Goal: Information Seeking & Learning: Check status

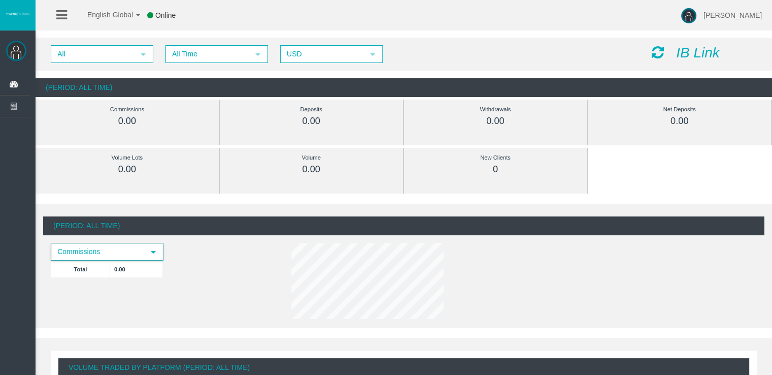
click at [154, 254] on span "select" at bounding box center [153, 252] width 8 height 8
click at [186, 259] on div "Commissions select Total 0.00" at bounding box center [133, 265] width 180 height 45
click at [132, 122] on div "0.00" at bounding box center [127, 121] width 138 height 12
click at [137, 120] on div "0.00" at bounding box center [127, 121] width 138 height 12
drag, startPoint x: 138, startPoint y: 120, endPoint x: 100, endPoint y: 122, distance: 38.6
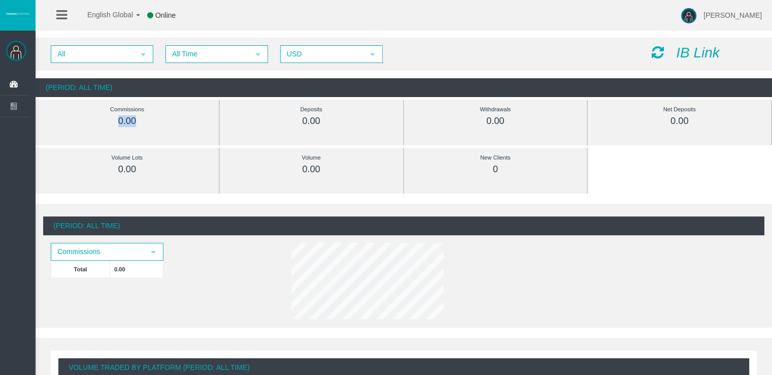
click at [99, 122] on div "0.00" at bounding box center [127, 121] width 138 height 12
drag, startPoint x: 100, startPoint y: 122, endPoint x: 129, endPoint y: 55, distance: 73.4
click at [129, 55] on span "All" at bounding box center [93, 54] width 82 height 16
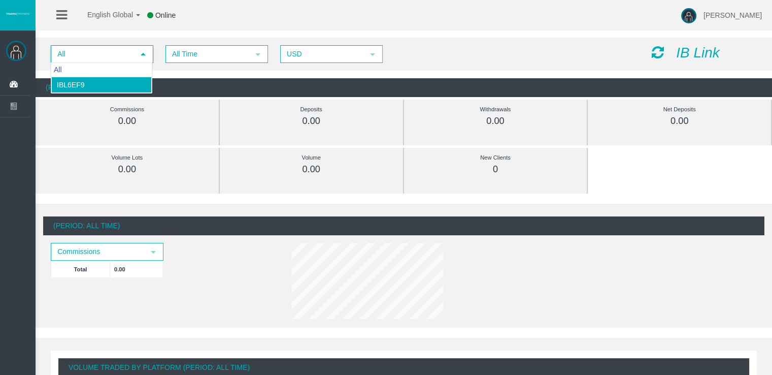
click at [109, 82] on li "IBl6ef9" at bounding box center [101, 85] width 101 height 16
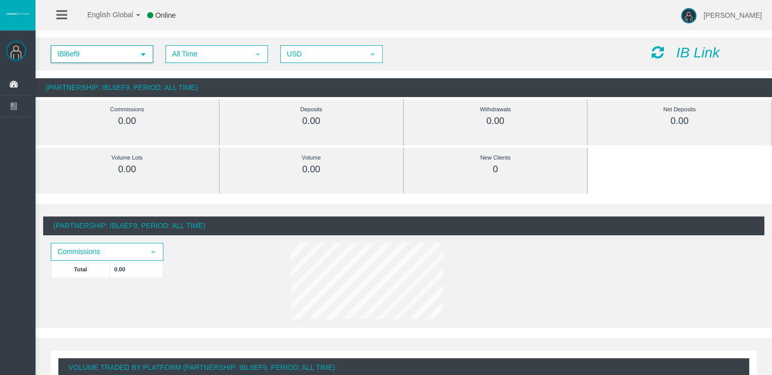
click at [137, 56] on span "select" at bounding box center [143, 54] width 18 height 16
click at [111, 74] on div "All" at bounding box center [101, 70] width 101 height 14
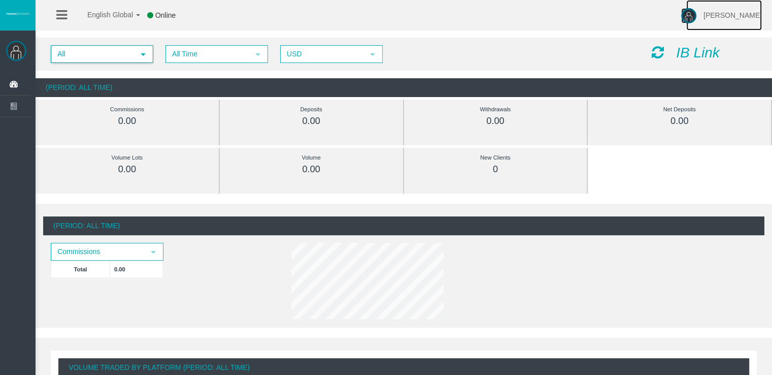
click at [704, 13] on span "[PERSON_NAME]" at bounding box center [733, 15] width 58 height 8
click at [13, 53] on img at bounding box center [16, 51] width 20 height 20
click at [138, 17] on link "English Global" at bounding box center [107, 12] width 66 height 30
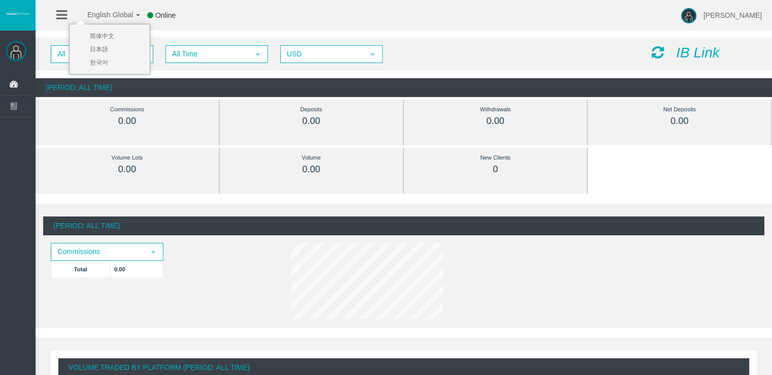
click at [58, 17] on icon at bounding box center [61, 15] width 11 height 13
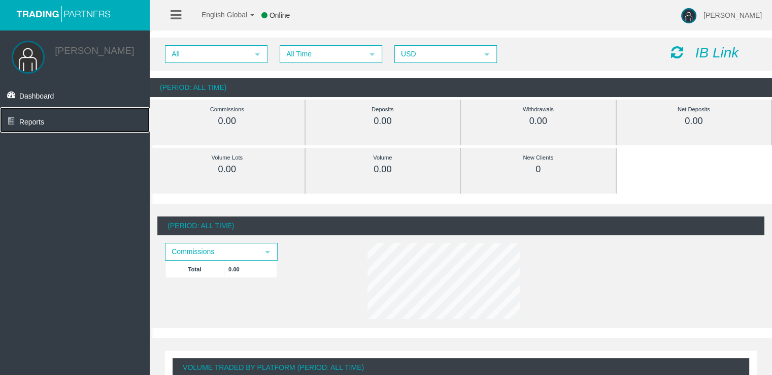
click at [53, 125] on link "Reports" at bounding box center [75, 119] width 150 height 25
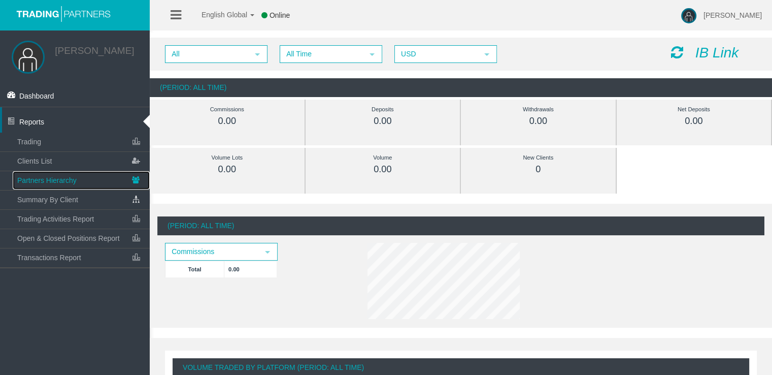
click at [74, 189] on link "Partners Hierarchy" at bounding box center [81, 180] width 137 height 18
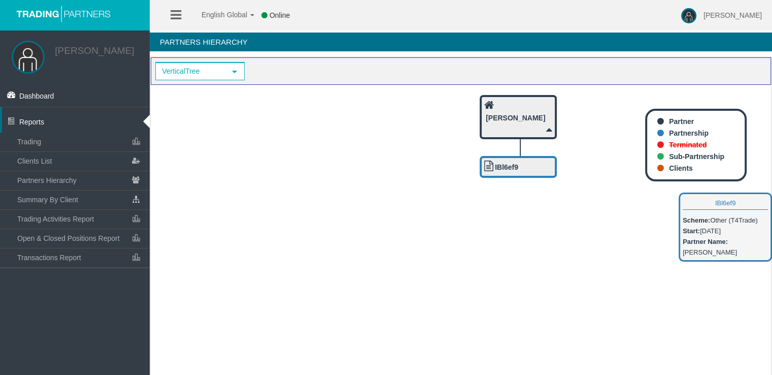
click at [524, 165] on div "IBl6ef9" at bounding box center [518, 166] width 68 height 13
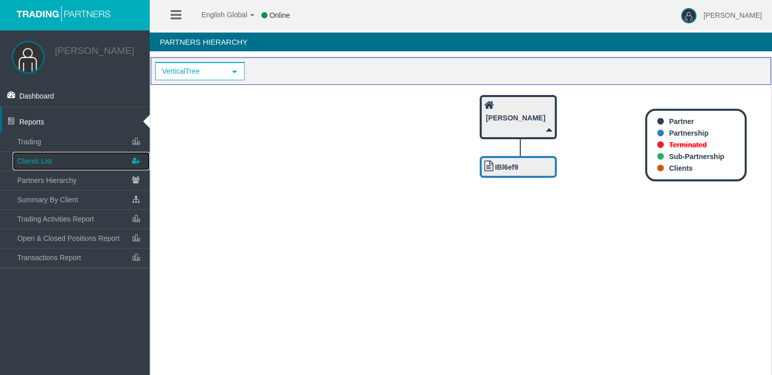
click at [110, 169] on link "Clients List" at bounding box center [81, 161] width 137 height 18
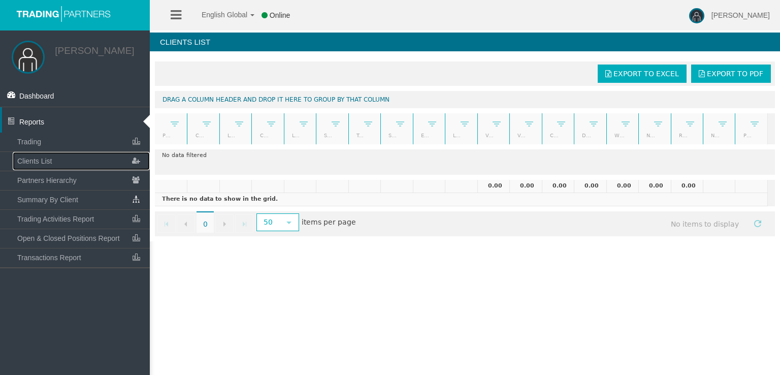
click at [173, 129] on link at bounding box center [174, 123] width 17 height 15
click at [241, 151] on span "Is equal to" at bounding box center [208, 155] width 75 height 16
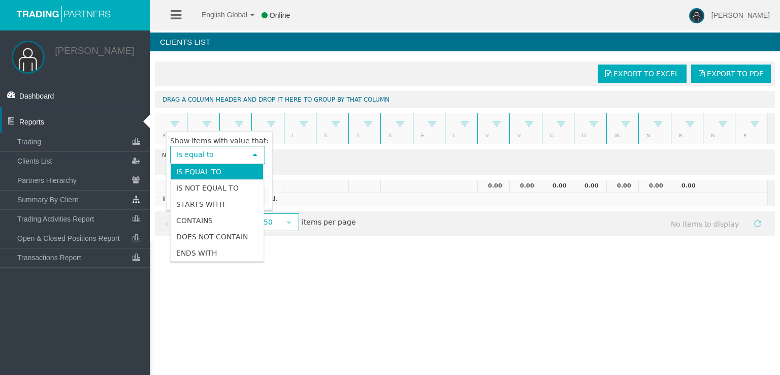
click at [248, 153] on span "select" at bounding box center [255, 155] width 18 height 16
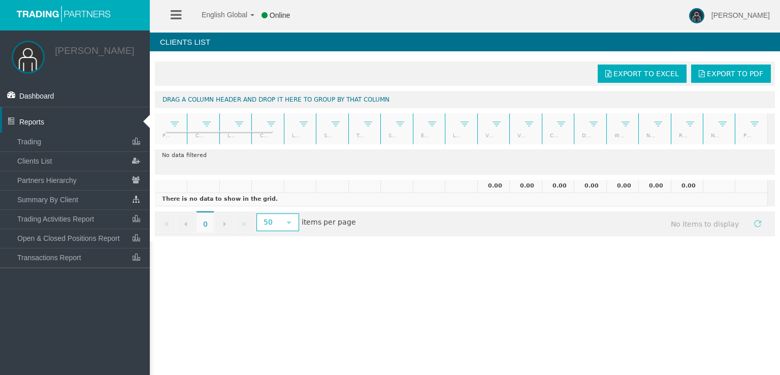
click at [355, 255] on div "English Global 简体中文 English Global 日本語 한국어 Online [PERSON_NAME] Help Log Out [P…" at bounding box center [390, 187] width 780 height 375
click at [297, 223] on span "50 select" at bounding box center [277, 222] width 41 height 17
click at [389, 271] on div "English Global 简体中文 English Global 日本語 한국어 Online [PERSON_NAME] Help Log Out [P…" at bounding box center [390, 187] width 780 height 375
click at [89, 223] on span "Trading Activities Report" at bounding box center [55, 219] width 77 height 8
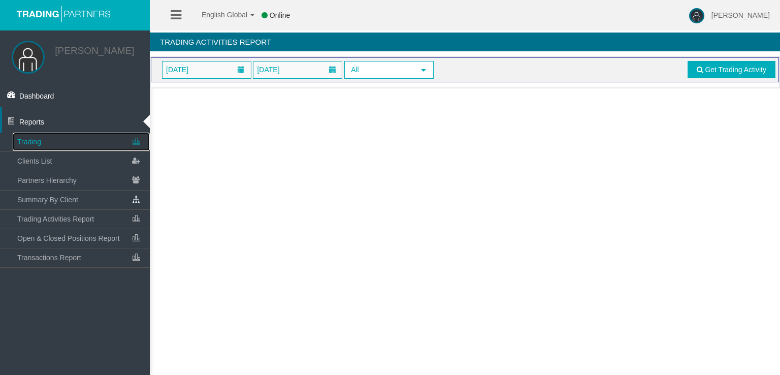
click at [51, 151] on link "Trading" at bounding box center [81, 141] width 137 height 18
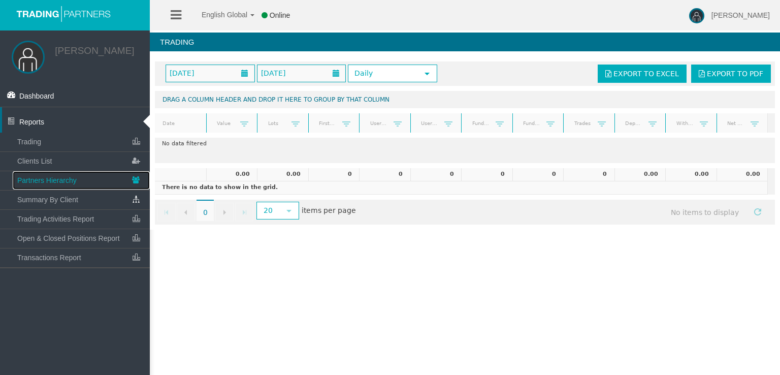
click at [51, 189] on link "Partners Hierarchy" at bounding box center [81, 180] width 137 height 18
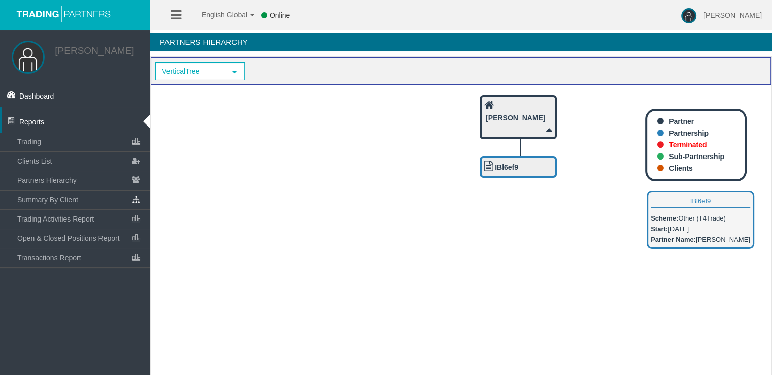
click at [492, 163] on icon at bounding box center [488, 165] width 9 height 11
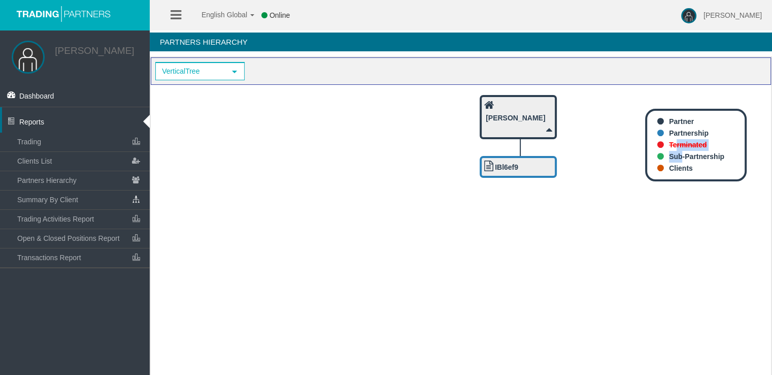
drag, startPoint x: 679, startPoint y: 159, endPoint x: 677, endPoint y: 149, distance: 10.5
click at [678, 147] on ul "Partner Partnership Terminated Sub-Partnership Clients" at bounding box center [695, 145] width 97 height 58
click at [731, 167] on li "Clients" at bounding box center [700, 168] width 87 height 12
click at [226, 72] on span "select" at bounding box center [234, 71] width 18 height 16
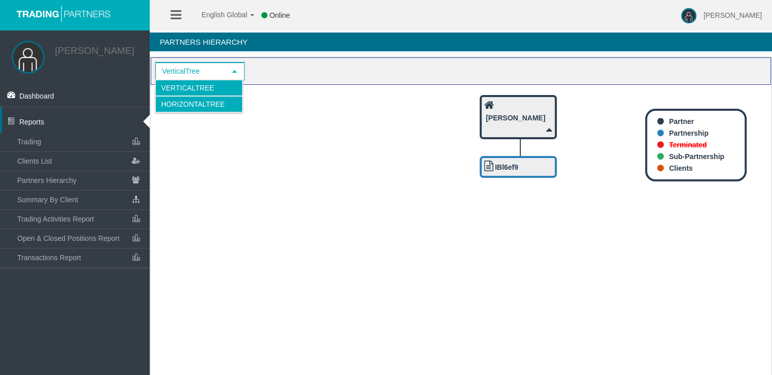
click at [214, 101] on li "HorizontalTree" at bounding box center [198, 104] width 87 height 16
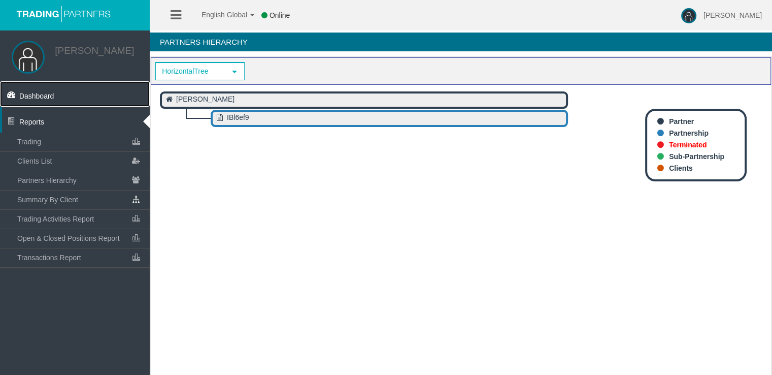
click at [68, 100] on link "Dashboard" at bounding box center [75, 93] width 150 height 25
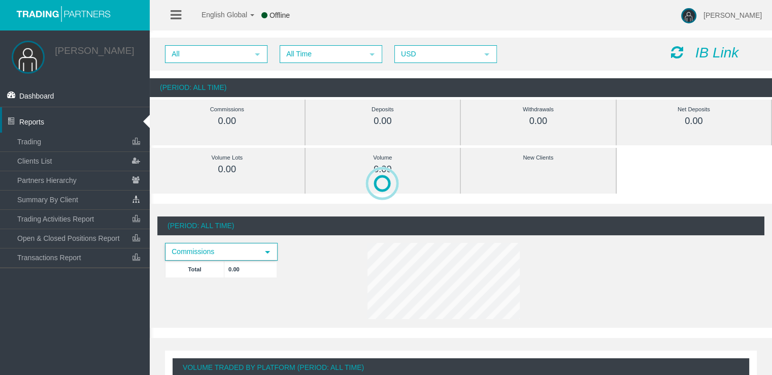
click at [264, 255] on span "select" at bounding box center [267, 252] width 8 height 8
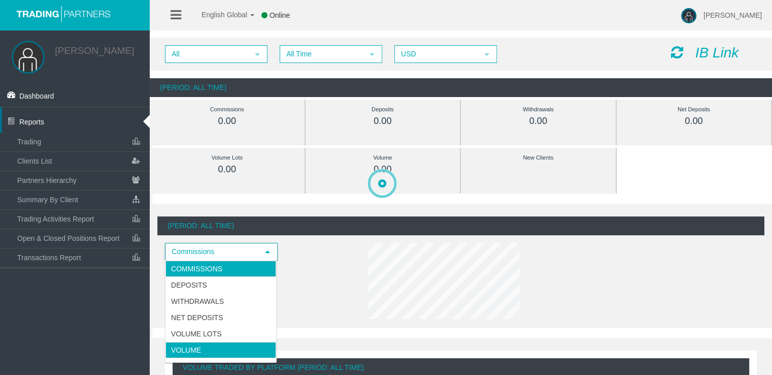
click at [215, 348] on li "Volume" at bounding box center [220, 350] width 111 height 16
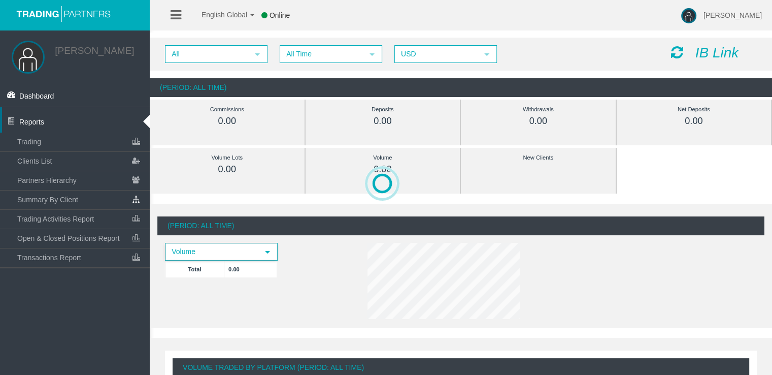
click at [246, 250] on span "Volume" at bounding box center [212, 252] width 92 height 16
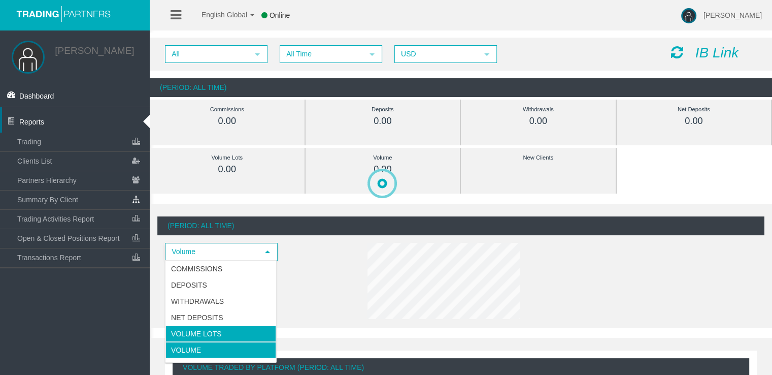
click at [210, 335] on li "Volume Lots" at bounding box center [220, 333] width 111 height 16
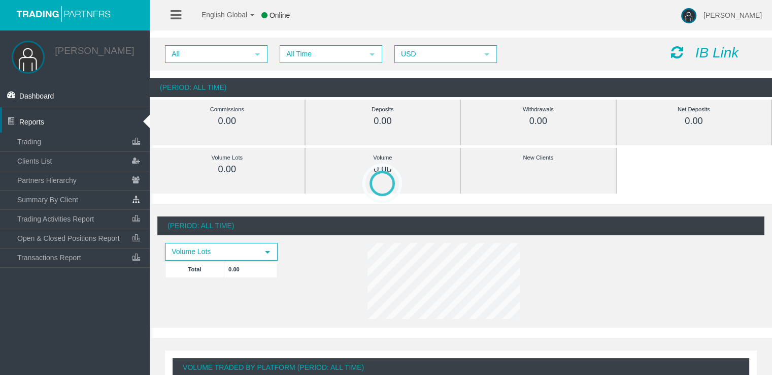
click at [254, 252] on span "Volume Lots" at bounding box center [212, 252] width 92 height 16
click at [327, 290] on div "(Period: All Time) Volume Lots select Total 0.00" at bounding box center [460, 269] width 607 height 106
click at [262, 270] on td "0.00" at bounding box center [250, 268] width 53 height 17
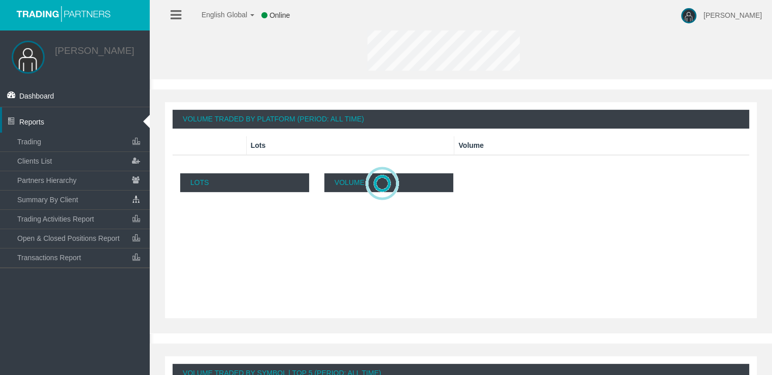
scroll to position [249, 0]
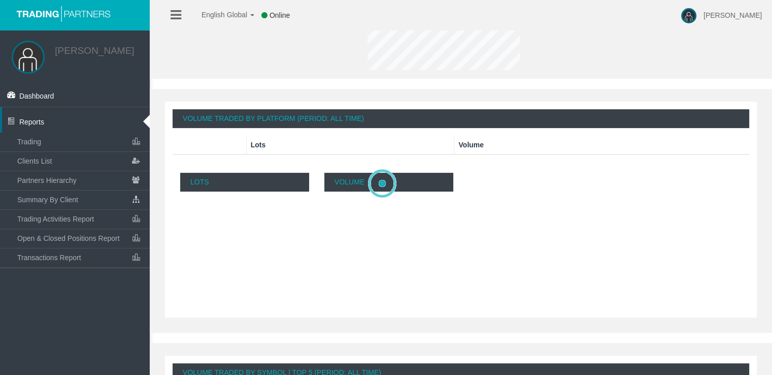
click at [252, 178] on p "Lots" at bounding box center [244, 182] width 129 height 19
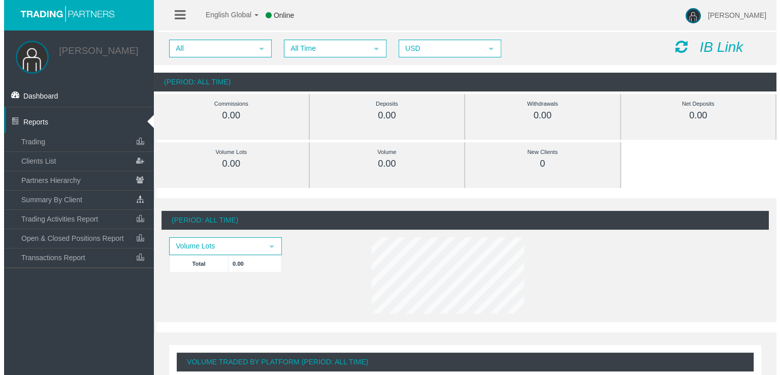
scroll to position [0, 0]
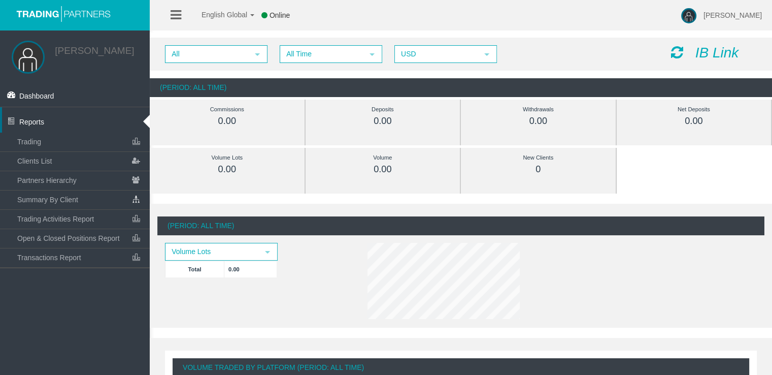
click at [680, 56] on icon at bounding box center [677, 52] width 12 height 14
click at [256, 53] on span "select" at bounding box center [257, 54] width 8 height 8
click at [227, 83] on li "IBl6ef9" at bounding box center [215, 85] width 101 height 16
click at [353, 52] on span "All Time" at bounding box center [322, 54] width 82 height 16
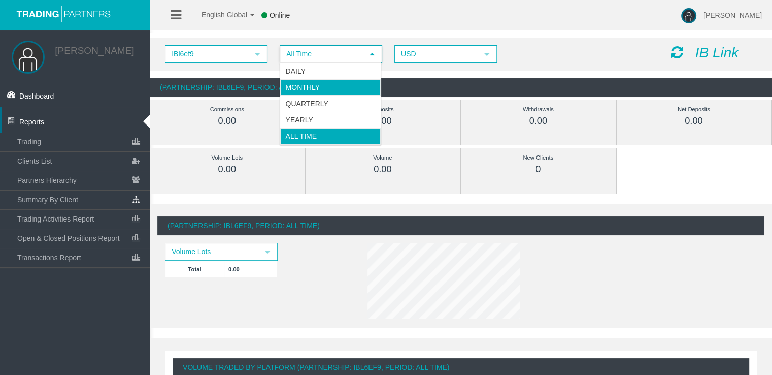
click at [328, 90] on li "Monthly" at bounding box center [330, 87] width 101 height 16
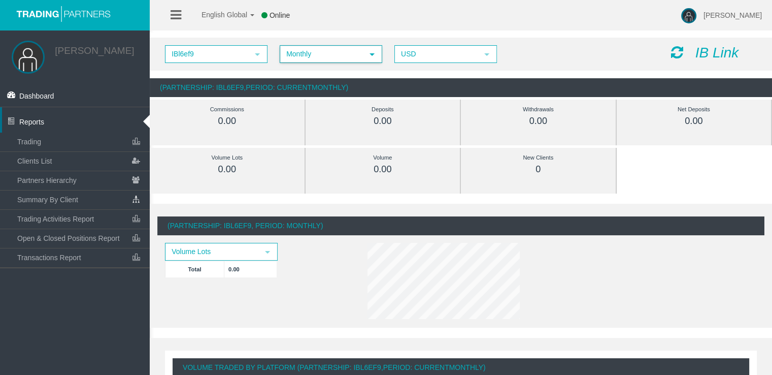
click at [355, 52] on span "Monthly" at bounding box center [322, 54] width 82 height 16
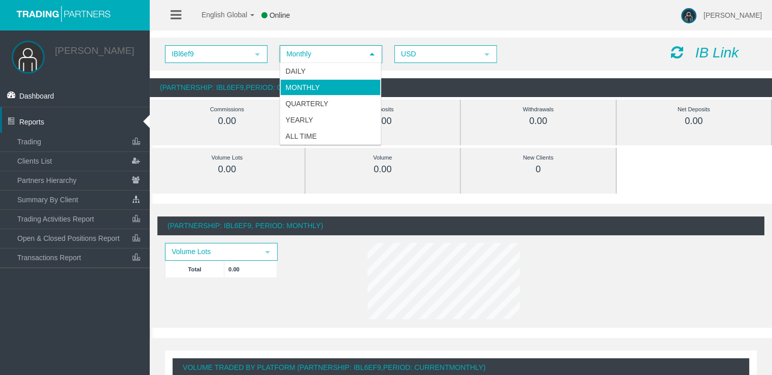
click at [337, 80] on li "Monthly" at bounding box center [330, 87] width 101 height 16
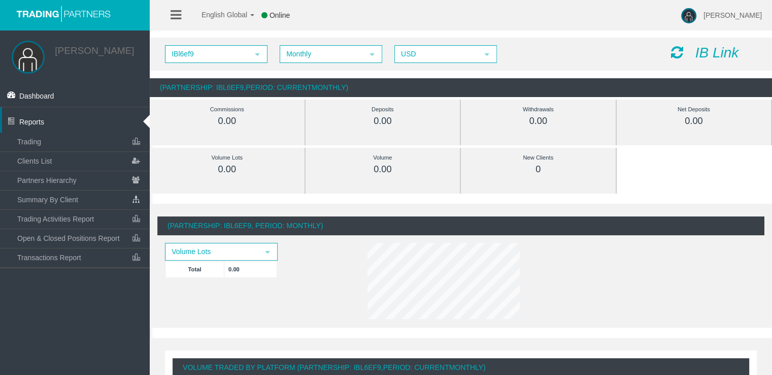
click at [449, 44] on div "IBl6ef9 select IBl6ef9 Monthly select 1 USD select USD IB Link" at bounding box center [461, 54] width 622 height 33
click at [445, 54] on span "USD" at bounding box center [436, 54] width 82 height 16
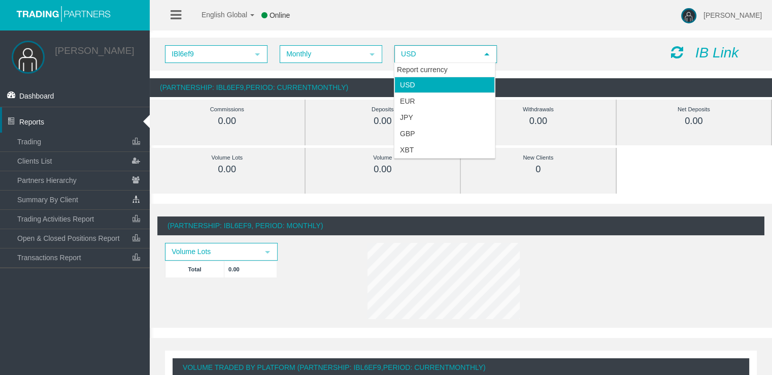
click at [445, 52] on span "USD" at bounding box center [436, 54] width 82 height 16
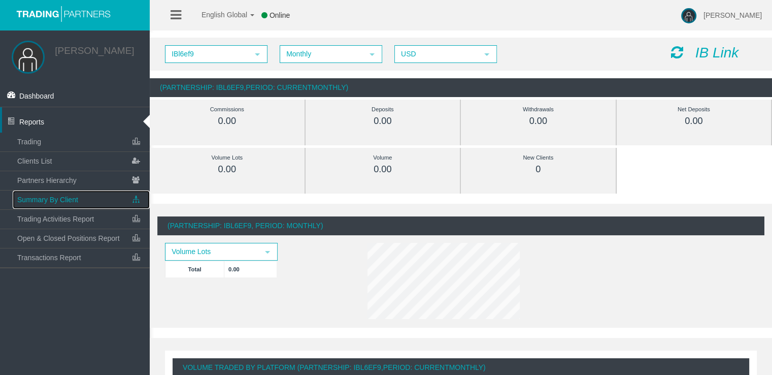
click at [49, 203] on span "Summary By Client" at bounding box center [47, 199] width 61 height 8
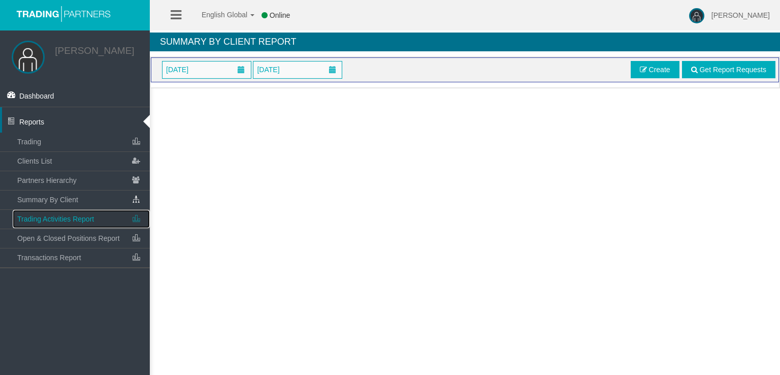
click at [49, 216] on link "Trading Activities Report" at bounding box center [81, 219] width 137 height 18
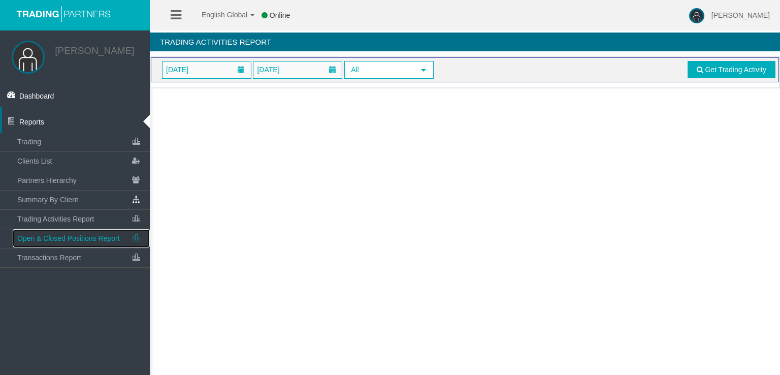
click at [48, 235] on link "Open & Closed Positions Report" at bounding box center [81, 238] width 137 height 18
click at [49, 253] on link "Transactions Report" at bounding box center [81, 257] width 137 height 18
click at [732, 70] on span "Get Transactions" at bounding box center [739, 69] width 54 height 8
